Goal: Transaction & Acquisition: Purchase product/service

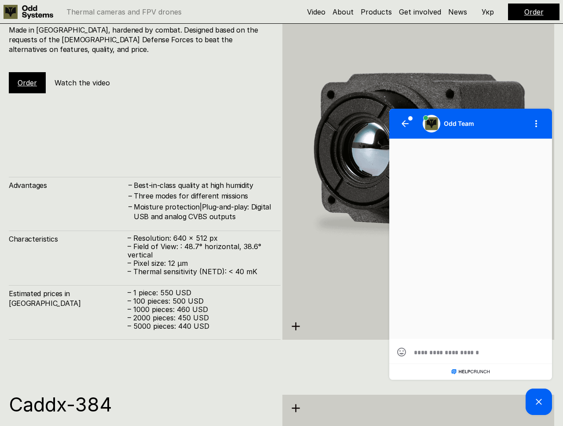
scroll to position [1710, 0]
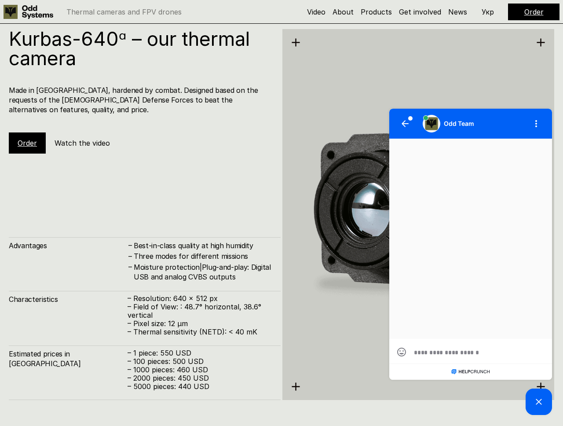
click at [40, 137] on div "Order" at bounding box center [27, 142] width 37 height 21
click at [510, 349] on textarea at bounding box center [471, 352] width 114 height 8
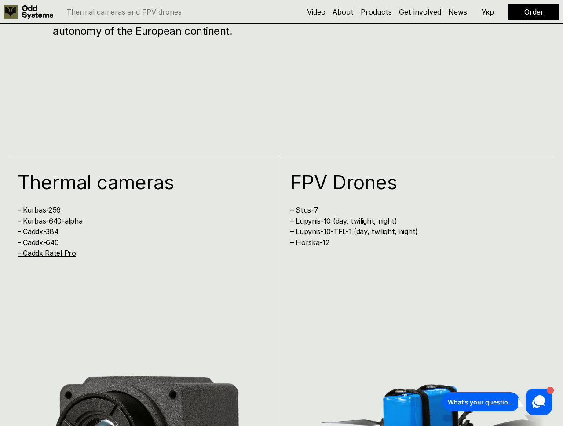
scroll to position [723, 0]
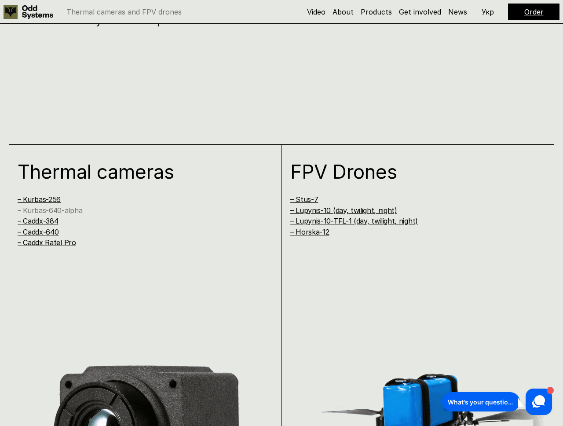
click at [74, 211] on link "– Kurbas-640-alpha" at bounding box center [50, 210] width 65 height 9
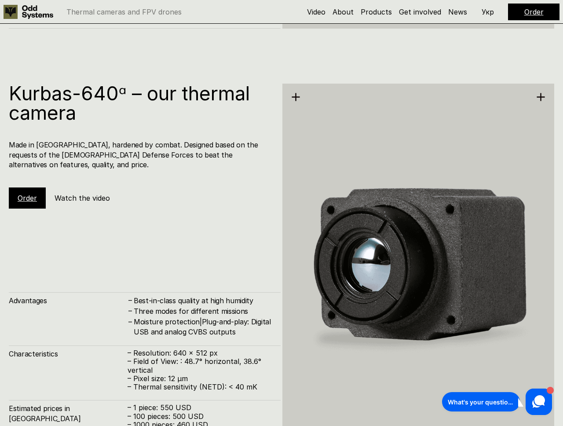
scroll to position [1702, 0]
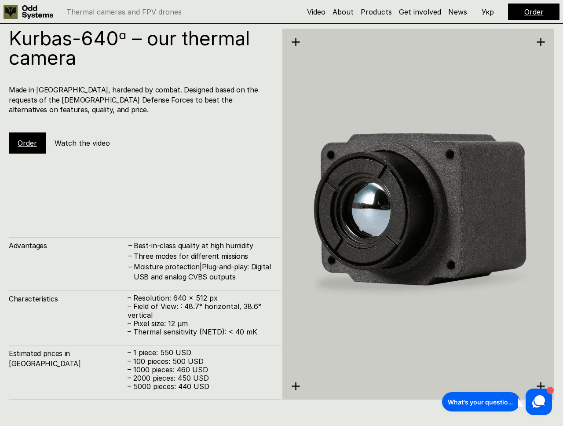
click at [31, 139] on link "Order" at bounding box center [27, 143] width 19 height 9
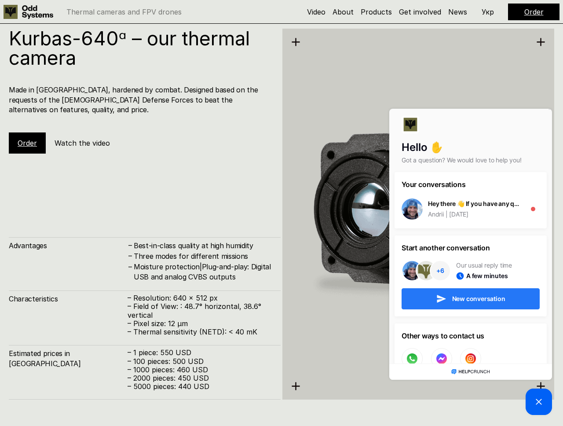
click at [483, 296] on span "New conversation" at bounding box center [478, 299] width 53 height 6
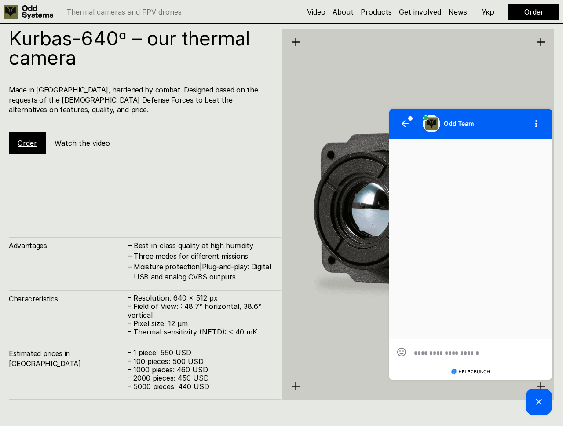
scroll to position [0, 0]
click at [400, 121] on button "1" at bounding box center [405, 123] width 21 height 21
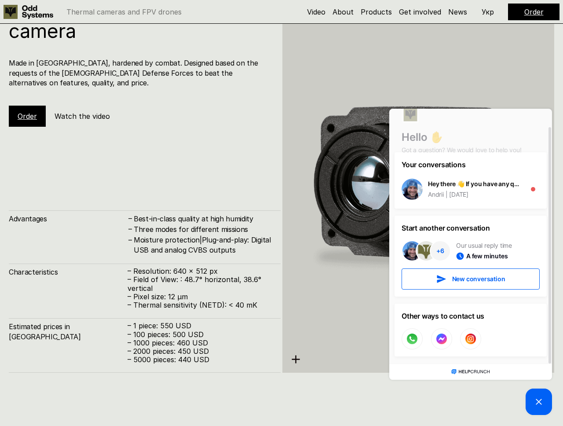
scroll to position [1730, 0]
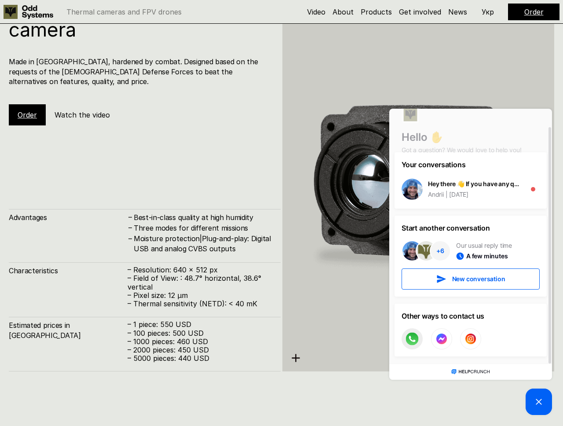
click at [413, 335] on circle at bounding box center [412, 339] width 13 height 13
click at [63, 196] on div "Kurbas-640ᵅ – our thermal camera Made in Ukraine, hardened by combat. Designed …" at bounding box center [145, 185] width 272 height 371
drag, startPoint x: 165, startPoint y: 103, endPoint x: 154, endPoint y: 81, distance: 23.8
click at [165, 96] on div "Kurbas-640ᵅ – our thermal camera Made in Ukraine, hardened by combat. Designed …" at bounding box center [145, 62] width 272 height 125
drag, startPoint x: 106, startPoint y: 63, endPoint x: 102, endPoint y: 61, distance: 4.9
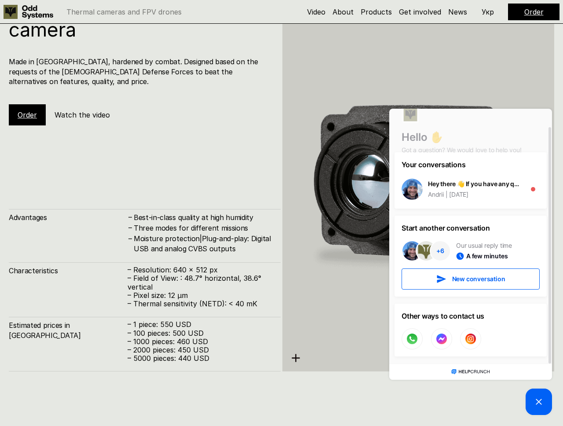
click at [105, 62] on h4 "Made in [GEOGRAPHIC_DATA], hardened by combat. Designed based on the requests o…" at bounding box center [140, 71] width 263 height 29
click at [76, 63] on h4 "Made in [GEOGRAPHIC_DATA], hardened by combat. Designed based on the requests o…" at bounding box center [140, 71] width 263 height 29
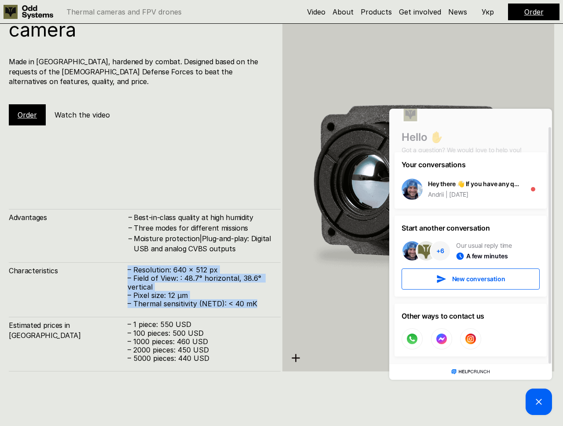
drag, startPoint x: 266, startPoint y: 304, endPoint x: 126, endPoint y: 269, distance: 144.3
click at [126, 269] on div "Characteristics – Resolution: 640 x 512 px – Field of View: : 48.7° horizontal,…" at bounding box center [145, 285] width 272 height 46
copy div "– Resolution: 640 x 512 px – Field of View: : 48.7° horizontal, 38.6° vertical …"
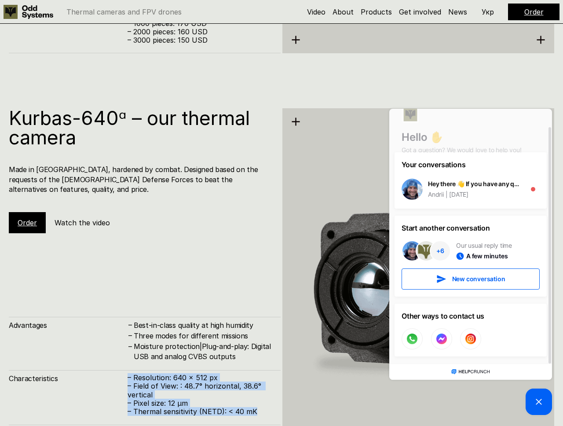
scroll to position [1622, 0]
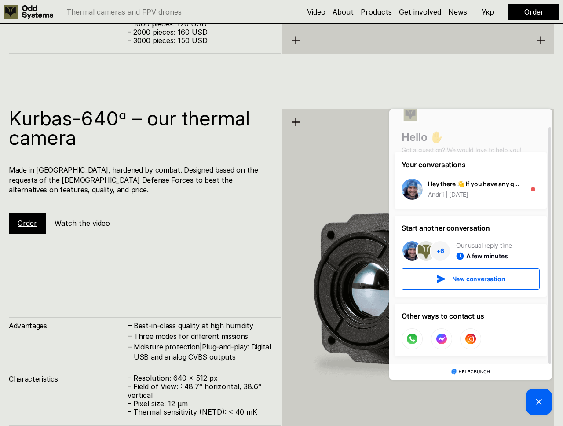
drag, startPoint x: 112, startPoint y: 134, endPoint x: 118, endPoint y: 126, distance: 10.1
click at [113, 134] on h1 "Kurbas-640ᵅ – our thermal camera" at bounding box center [140, 128] width 263 height 39
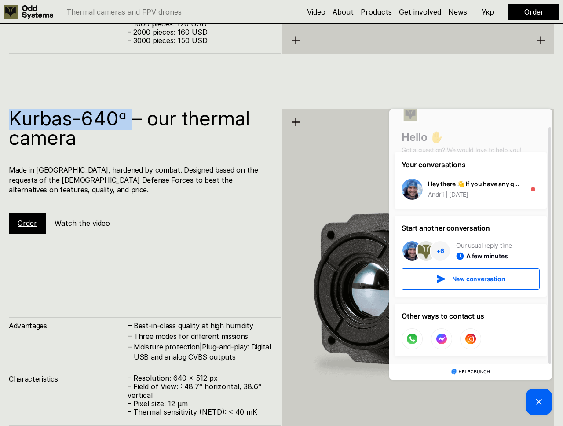
drag, startPoint x: 130, startPoint y: 117, endPoint x: 12, endPoint y: 116, distance: 117.5
click at [12, 116] on h1 "Kurbas-640ᵅ – our thermal camera" at bounding box center [140, 128] width 263 height 39
copy h1 "Kurbas-640ᵅ"
